Goal: Information Seeking & Learning: Learn about a topic

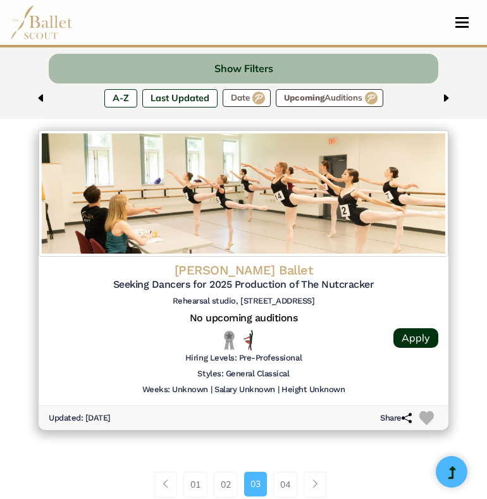
scroll to position [3118, 0]
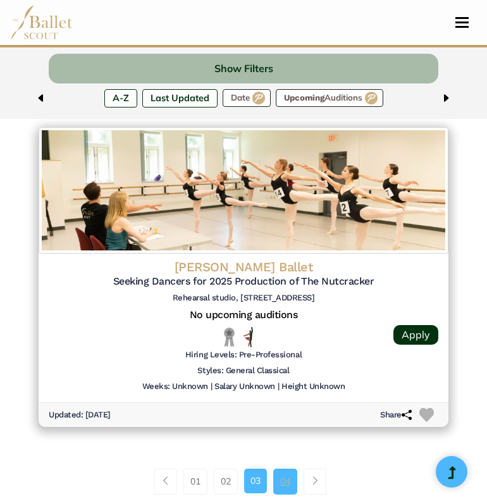
click at [282, 482] on link "04" at bounding box center [285, 481] width 24 height 25
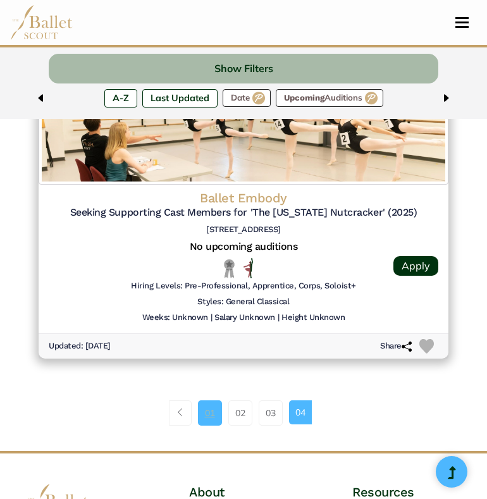
scroll to position [1153, 0]
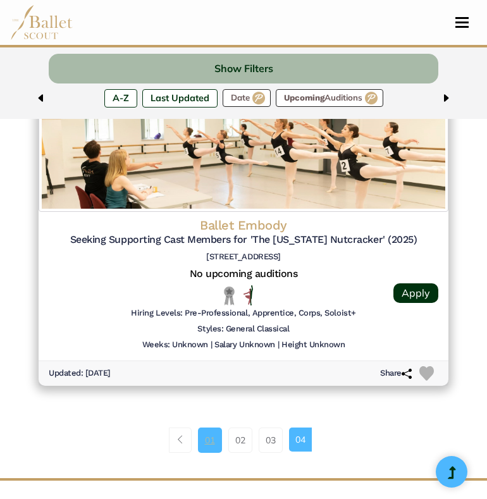
click at [210, 437] on link "01" at bounding box center [210, 440] width 24 height 25
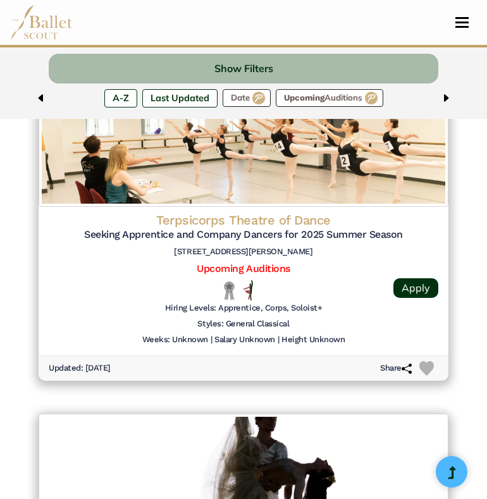
scroll to position [1160, 0]
